Goal: Task Accomplishment & Management: Complete application form

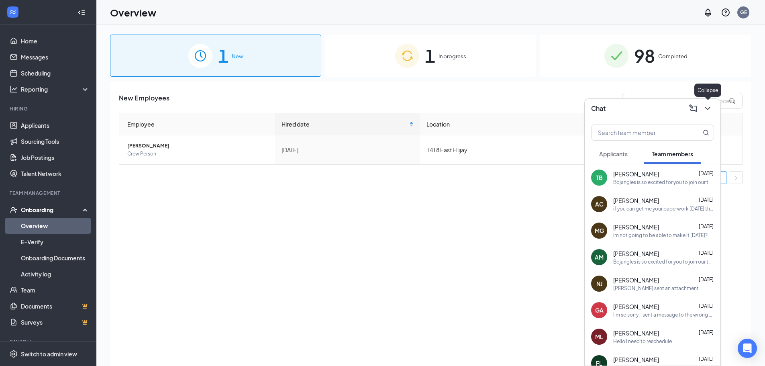
click at [709, 106] on icon "ChevronDown" at bounding box center [708, 109] width 10 height 10
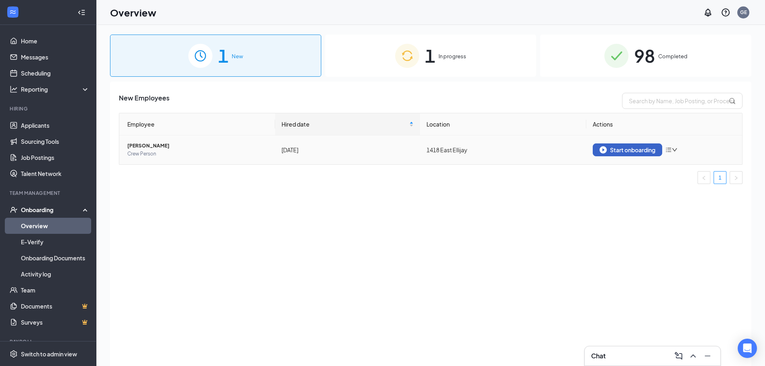
click at [619, 145] on button "Start onboarding" at bounding box center [627, 149] width 69 height 13
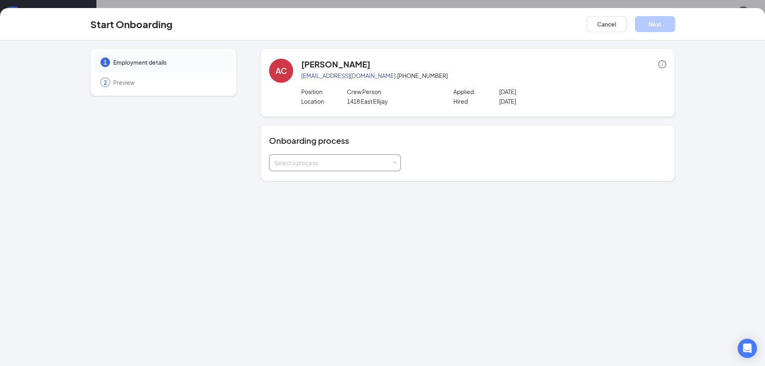
click at [388, 166] on div "Select a process" at bounding box center [333, 163] width 118 height 8
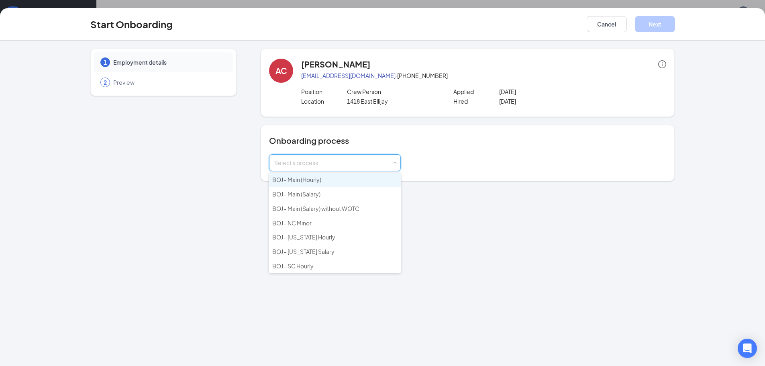
click at [360, 179] on li "BOJ - Main (Hourly)" at bounding box center [335, 180] width 132 height 14
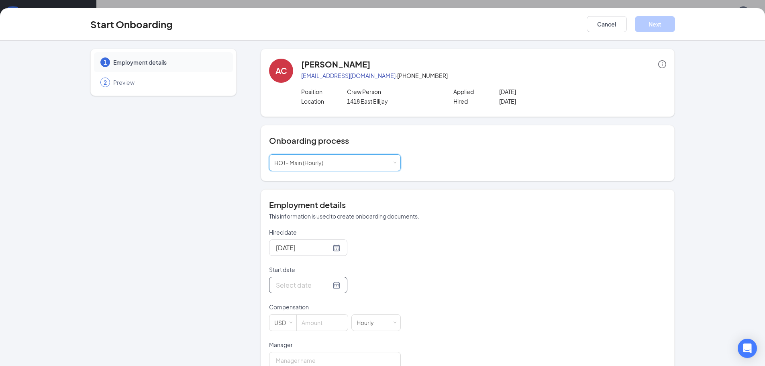
click at [301, 287] on input "Start date" at bounding box center [303, 285] width 55 height 10
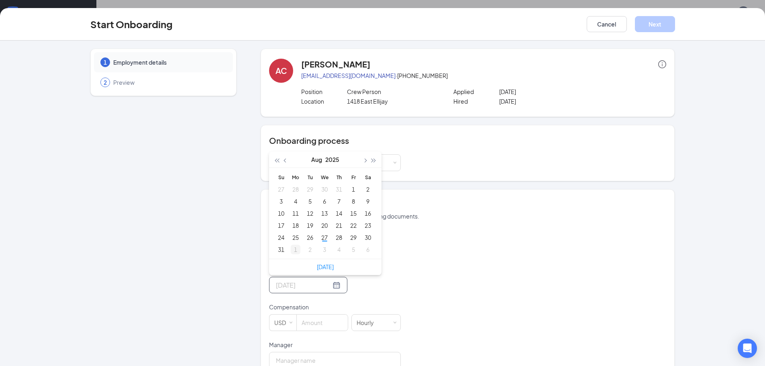
type input "[DATE]"
click at [294, 249] on div "1" at bounding box center [296, 249] width 10 height 10
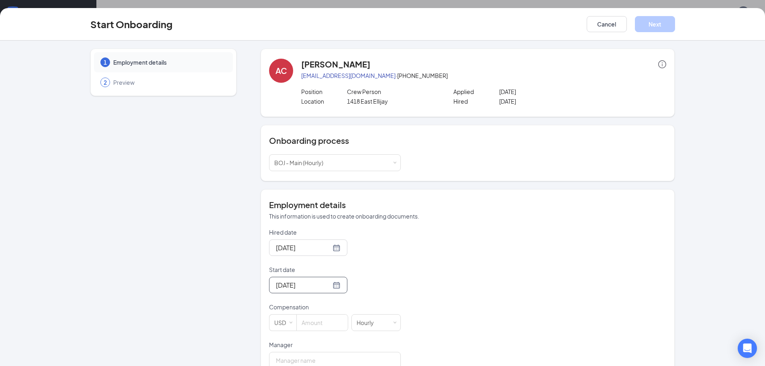
click at [357, 256] on div "[DATE]" at bounding box center [335, 247] width 132 height 16
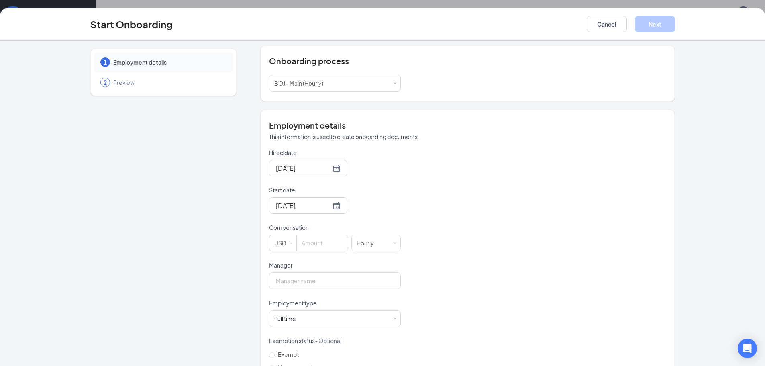
scroll to position [80, 0]
click at [322, 244] on input at bounding box center [322, 242] width 51 height 16
type input "14"
click at [321, 273] on input "Manager" at bounding box center [335, 279] width 132 height 17
type input "[PERSON_NAME]"
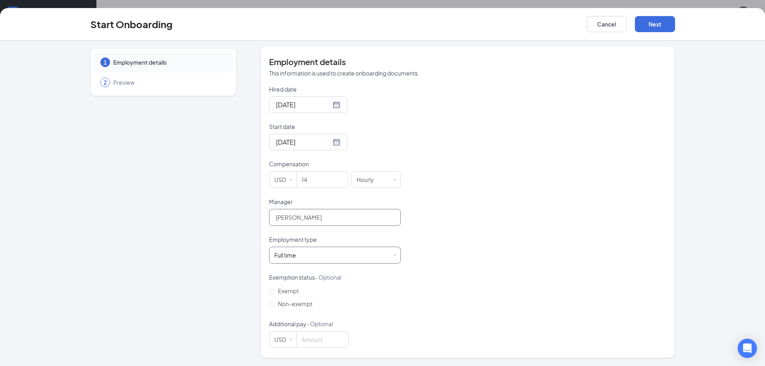
scroll to position [36, 0]
click at [368, 326] on p "Additional pay - Optional" at bounding box center [335, 324] width 132 height 8
click at [299, 302] on span "Non-exempt" at bounding box center [295, 303] width 41 height 7
click at [275, 302] on input "Non-exempt" at bounding box center [272, 304] width 6 height 6
radio input "true"
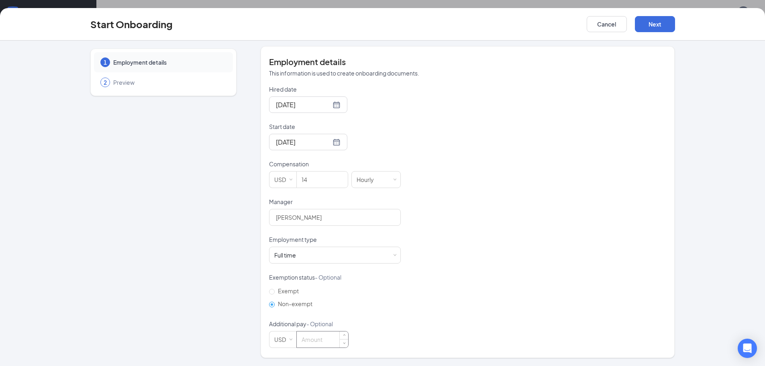
click at [319, 334] on input at bounding box center [322, 339] width 51 height 16
click at [654, 20] on button "Next" at bounding box center [655, 24] width 40 height 16
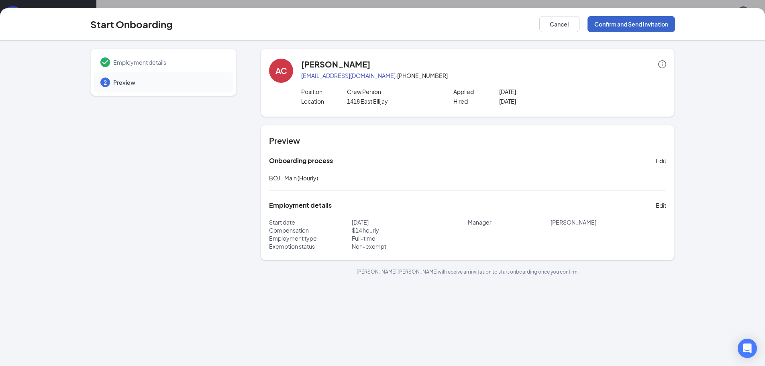
click at [612, 20] on button "Confirm and Send Invitation" at bounding box center [631, 24] width 88 height 16
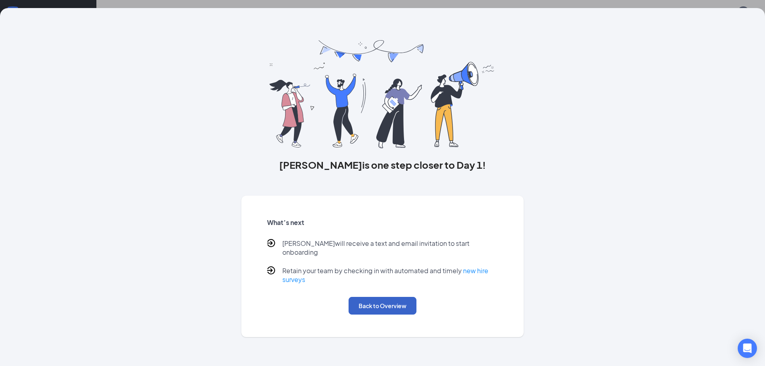
click at [398, 297] on button "Back to Overview" at bounding box center [382, 306] width 68 height 18
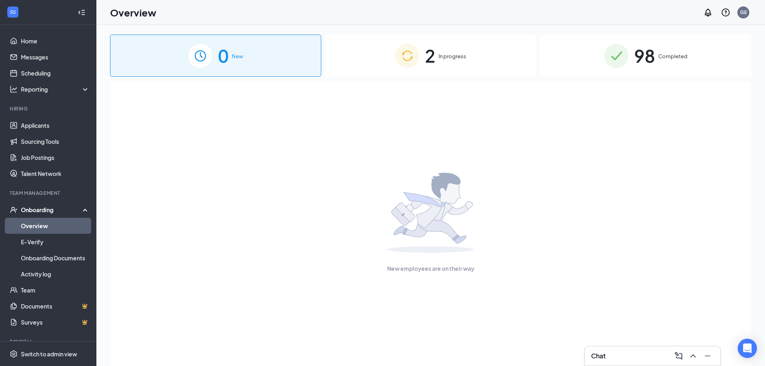
click at [381, 81] on div "0 New 2 In progress 98 Completed New employees are on their way" at bounding box center [430, 214] width 641 height 358
click at [384, 67] on div "2 In progress" at bounding box center [430, 56] width 211 height 42
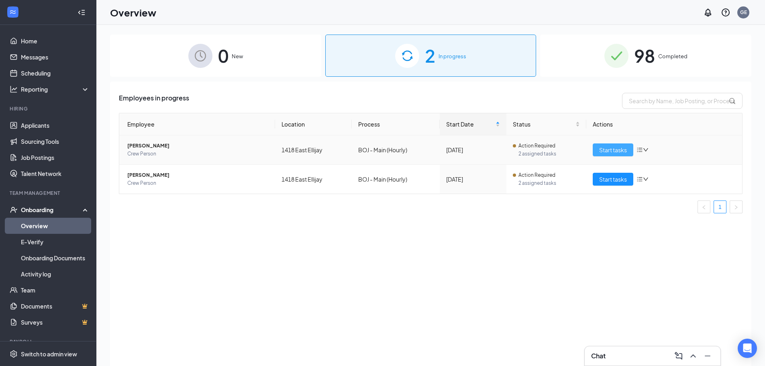
click at [619, 152] on span "Start tasks" at bounding box center [613, 149] width 28 height 9
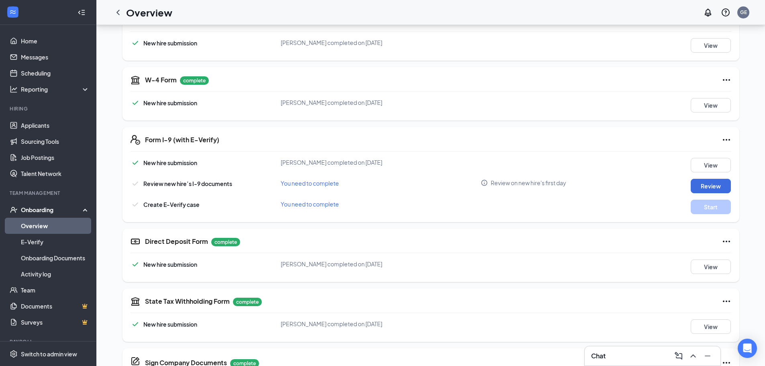
scroll to position [20, 0]
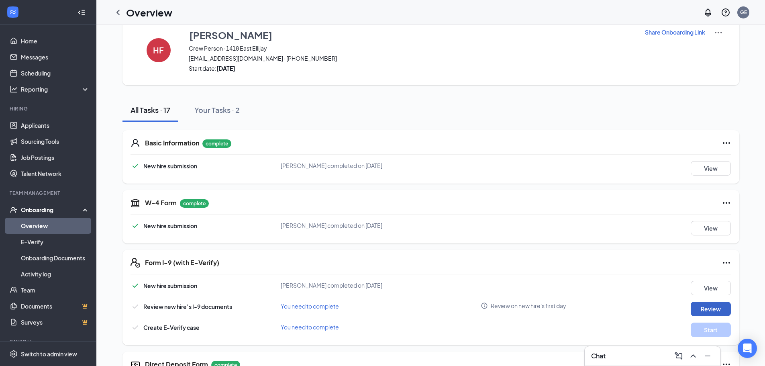
click at [705, 305] on button "Review" at bounding box center [710, 308] width 40 height 14
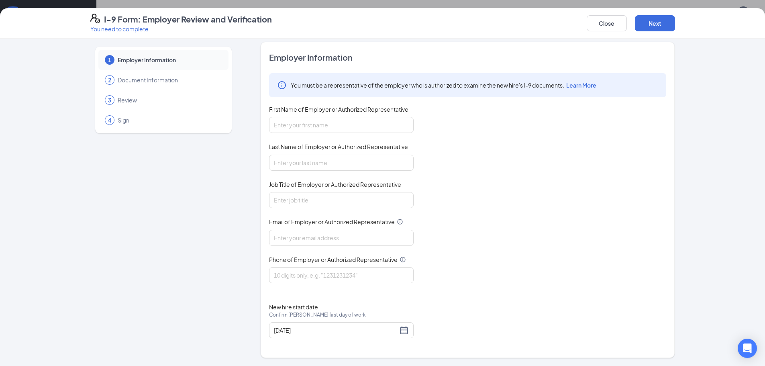
scroll to position [301, 0]
click at [620, 20] on button "Close" at bounding box center [607, 23] width 40 height 16
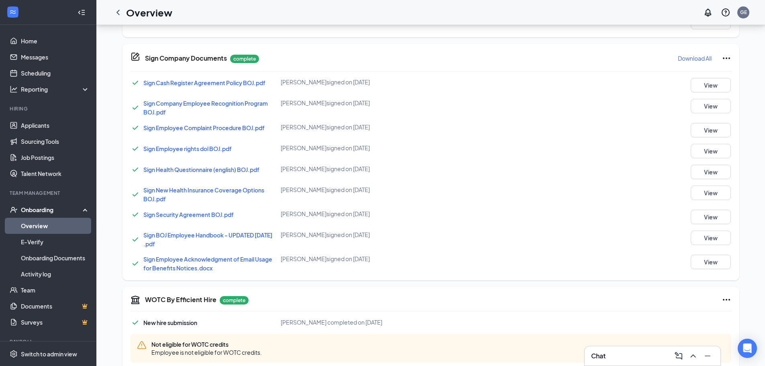
scroll to position [461, 0]
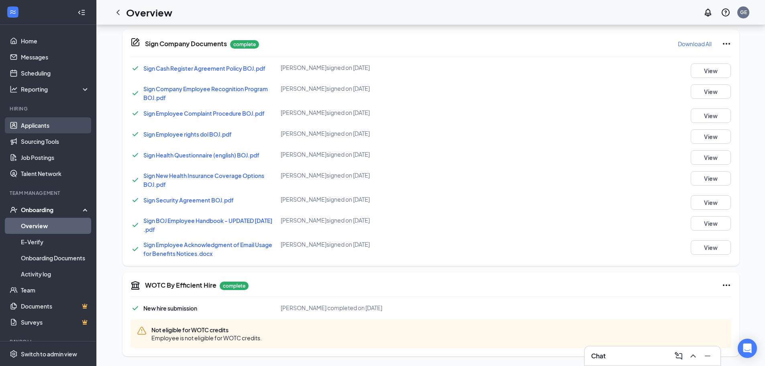
click at [65, 120] on link "Applicants" at bounding box center [55, 125] width 69 height 16
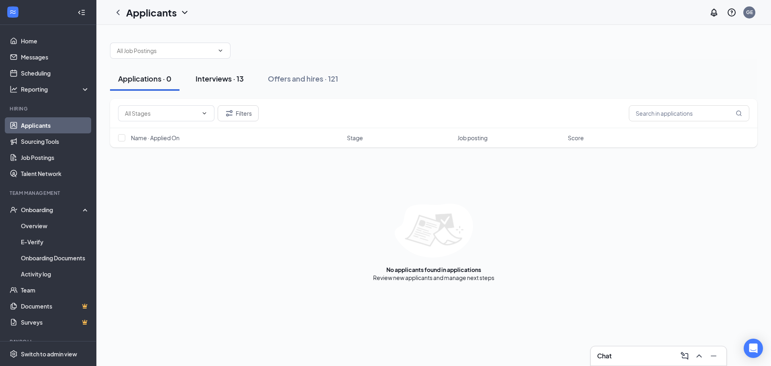
click at [195, 71] on button "Interviews · 13" at bounding box center [219, 79] width 64 height 24
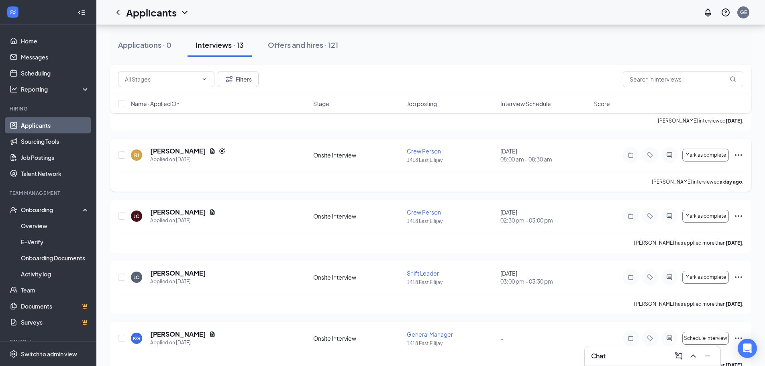
scroll to position [201, 0]
